Goal: Find specific page/section: Find specific page/section

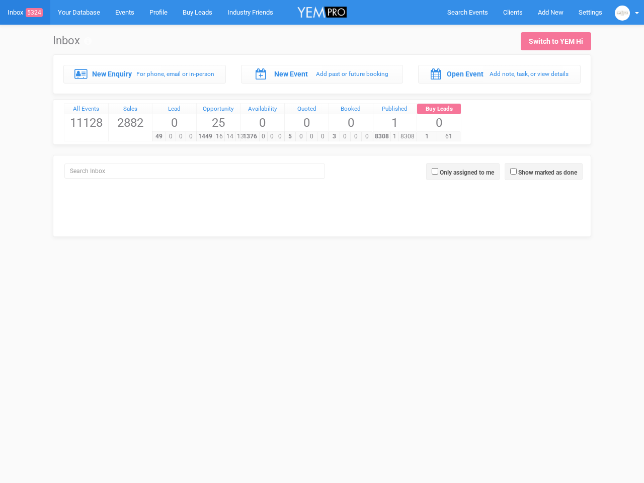
click at [322, 131] on div "5 0 0 0" at bounding box center [306, 136] width 44 height 10
click at [467, 12] on span "Search Events" at bounding box center [467, 13] width 41 height 8
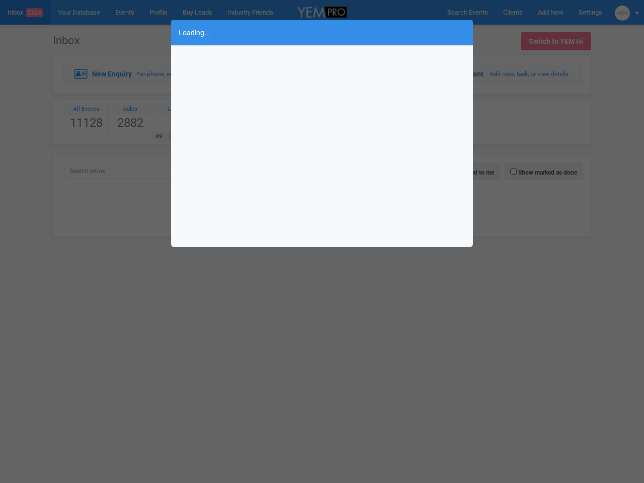
click at [550, 12] on div "Loading..." at bounding box center [322, 241] width 644 height 483
